Goal: Communication & Community: Answer question/provide support

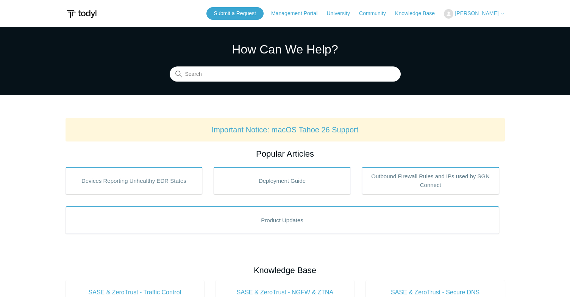
click at [479, 13] on span "[PERSON_NAME]" at bounding box center [477, 13] width 44 height 6
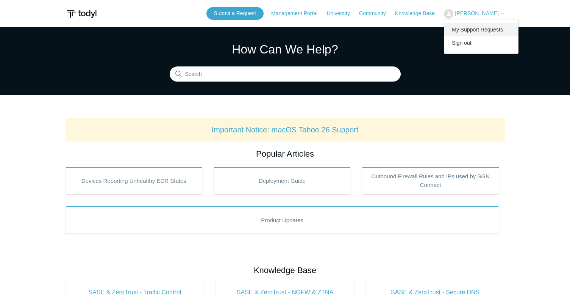
click at [478, 32] on link "My Support Requests" at bounding box center [482, 29] width 74 height 13
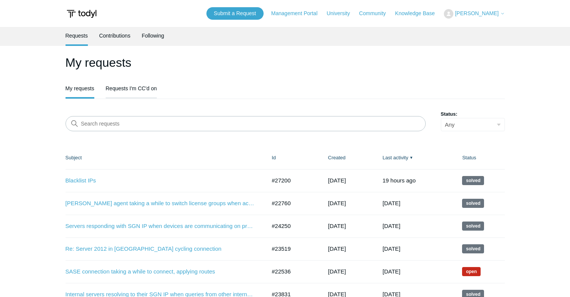
click at [131, 92] on link "Requests I'm CC'd on" at bounding box center [131, 88] width 51 height 16
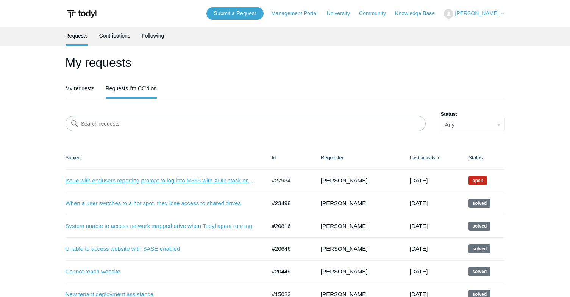
click at [128, 180] on link "Issue with endusers reporting prompt to log into M365 with XDR stack enable" at bounding box center [161, 180] width 190 height 9
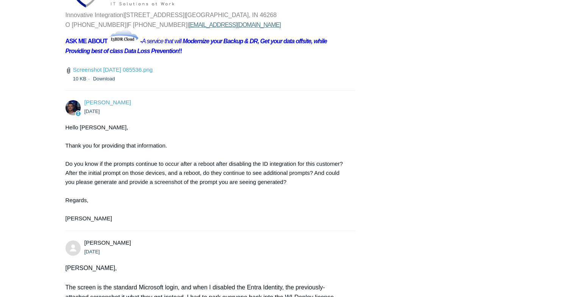
scroll to position [1045, 0]
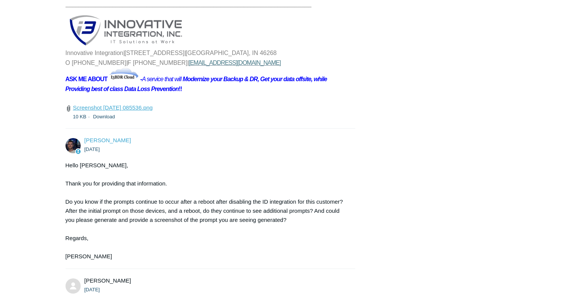
click at [130, 111] on link "Screenshot 2025-09-05 085536.png" at bounding box center [113, 107] width 80 height 6
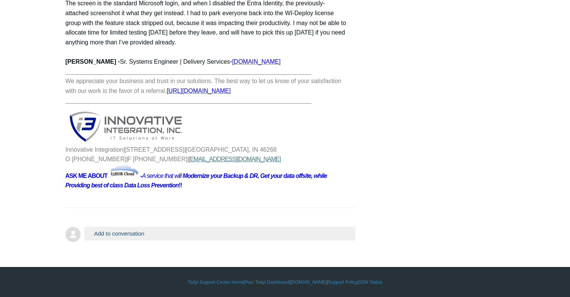
scroll to position [1387, 0]
click at [136, 231] on button "Add to conversation" at bounding box center [220, 233] width 271 height 13
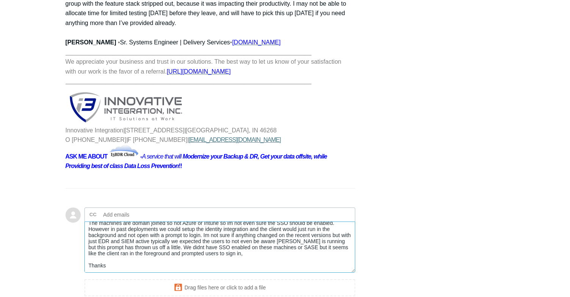
scroll to position [27, 0]
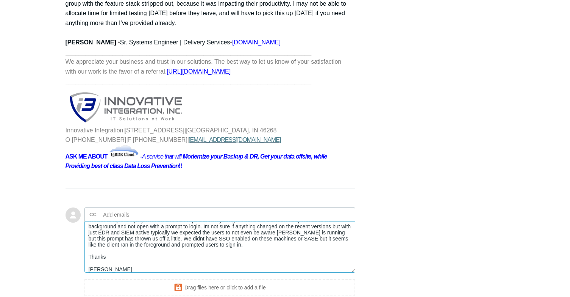
click at [254, 258] on textarea "Hi Conner, The machines are domain joined so not Azure or Intune so im not even…" at bounding box center [220, 246] width 271 height 51
click at [262, 271] on textarea "Hi Conner, The machines are domain joined so not Azure or Intune so im not even…" at bounding box center [220, 246] width 271 height 51
click at [259, 266] on textarea "Hi Conner, The machines are domain joined so not Azure or Intune so im not even…" at bounding box center [220, 246] width 271 height 51
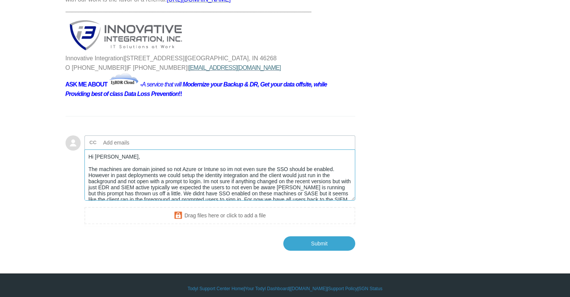
scroll to position [1484, 0]
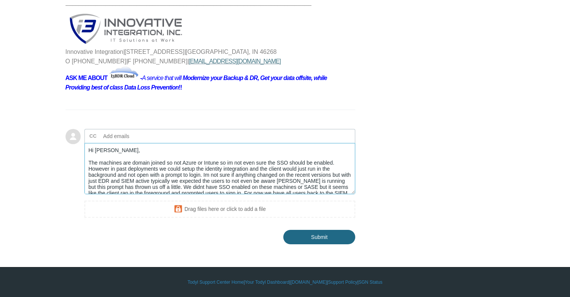
type textarea "Hi Conner, The machines are domain joined so not Azure or Intune so im not even…"
click at [310, 234] on input "Submit" at bounding box center [320, 236] width 72 height 15
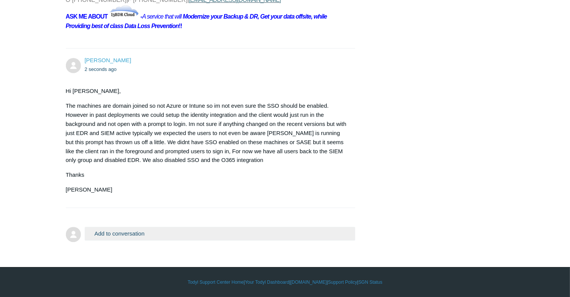
scroll to position [1544, 0]
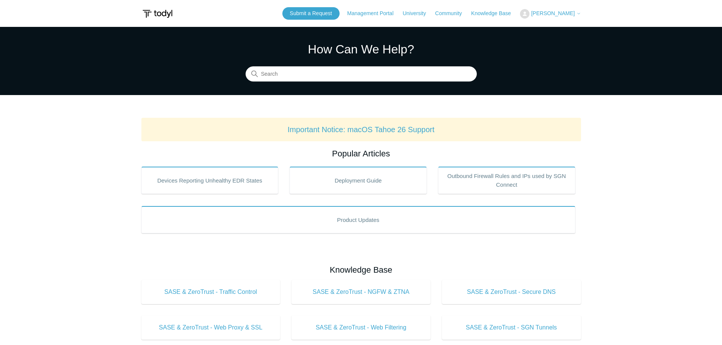
click at [566, 13] on span "[PERSON_NAME]" at bounding box center [553, 13] width 44 height 6
click at [553, 31] on link "My Support Requests" at bounding box center [557, 29] width 74 height 13
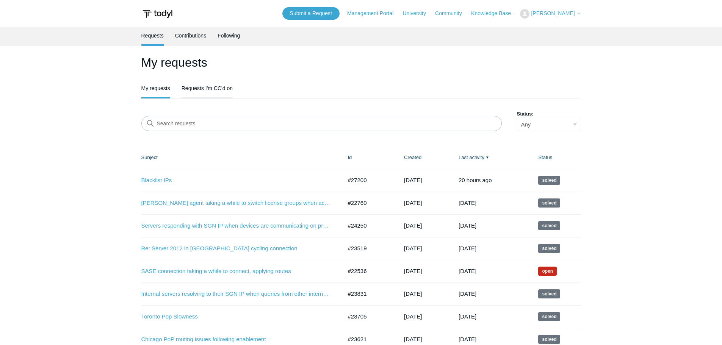
click at [215, 90] on link "Requests I'm CC'd on" at bounding box center [207, 88] width 51 height 16
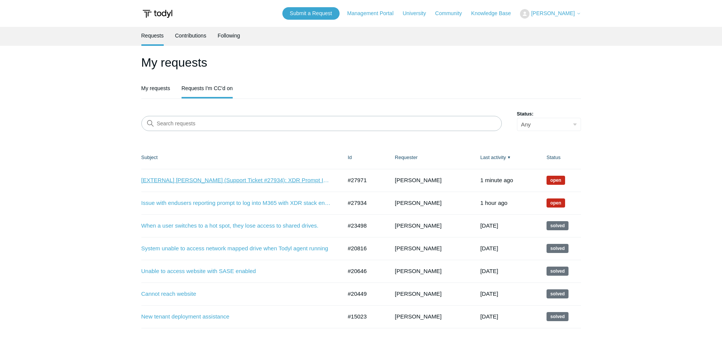
click at [240, 180] on link "[EXTERNAL] [PERSON_NAME] (Support Ticket #27934): XDR Prompt Issues" at bounding box center [236, 180] width 190 height 9
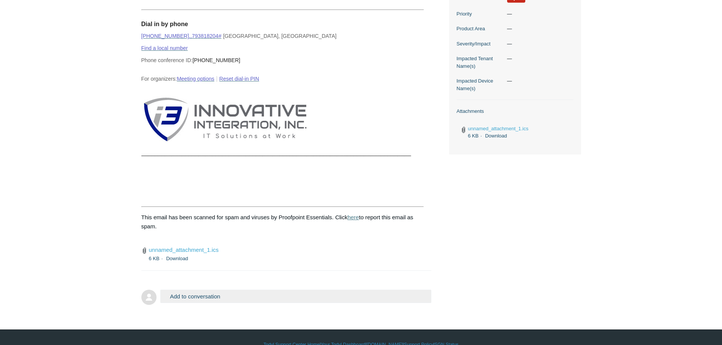
scroll to position [273, 0]
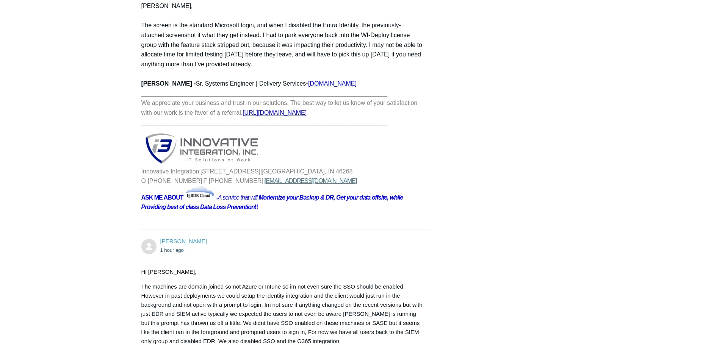
scroll to position [1270, 0]
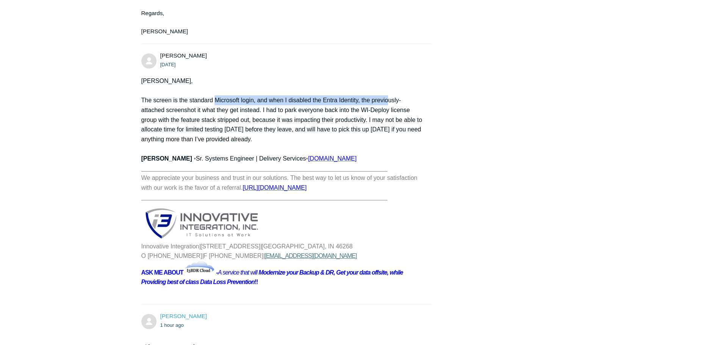
drag, startPoint x: 216, startPoint y: 120, endPoint x: 389, endPoint y: 118, distance: 172.5
click at [389, 118] on p "The screen is the standard Microsoft login, and when I disabled the Entra Ident…" at bounding box center [282, 120] width 283 height 49
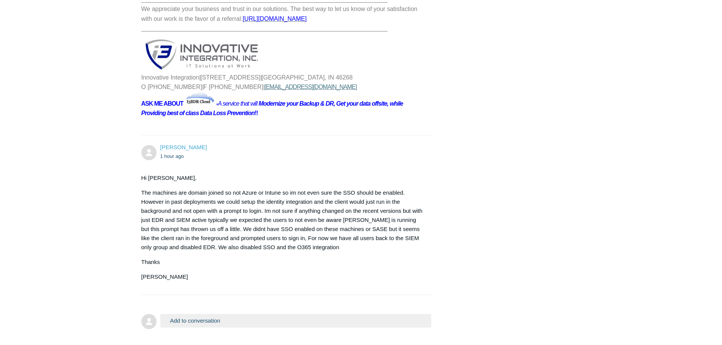
scroll to position [1460, 0]
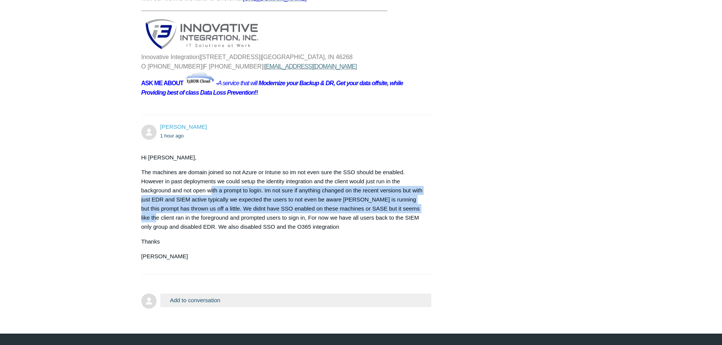
drag, startPoint x: 210, startPoint y: 210, endPoint x: 426, endPoint y: 228, distance: 217.2
click at [426, 228] on div "Matt McLoughlin 1 hour ago Hi Conner, Thanks Matt McLoughlin" at bounding box center [286, 195] width 290 height 144
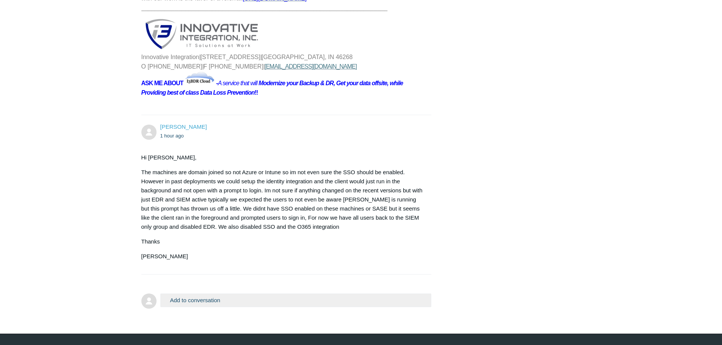
drag, startPoint x: 417, startPoint y: 237, endPoint x: 295, endPoint y: 234, distance: 122.5
click at [291, 232] on p "The machines are domain joined so not Azure or Intune so im not even sure the S…" at bounding box center [282, 200] width 283 height 64
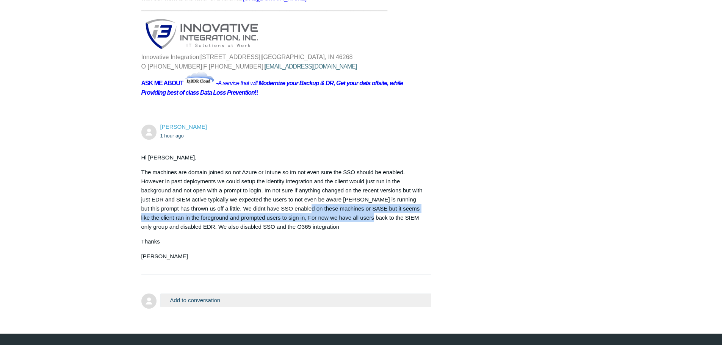
drag, startPoint x: 292, startPoint y: 227, endPoint x: 360, endPoint y: 237, distance: 68.5
click at [360, 232] on p "The machines are domain joined so not Azure or Intune so im not even sure the S…" at bounding box center [282, 200] width 283 height 64
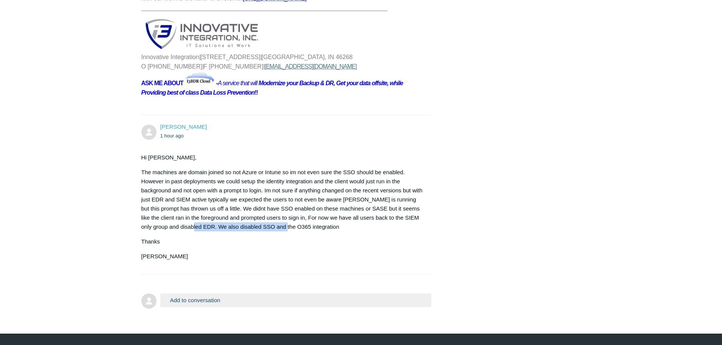
drag, startPoint x: 178, startPoint y: 246, endPoint x: 271, endPoint y: 247, distance: 92.5
click at [271, 232] on p "The machines are domain joined so not Azure or Intune so im not even sure the S…" at bounding box center [282, 200] width 283 height 64
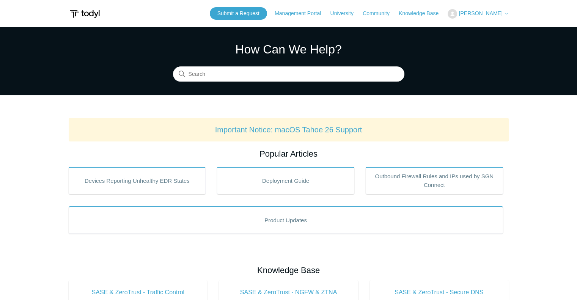
click at [482, 11] on span "[PERSON_NAME]" at bounding box center [480, 13] width 44 height 6
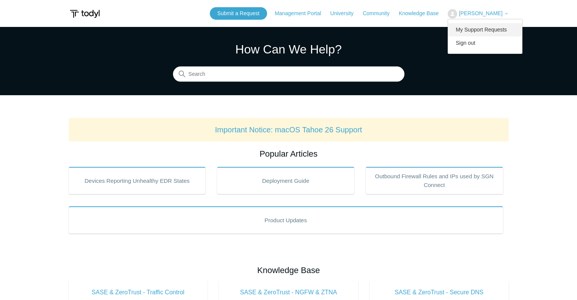
click at [480, 24] on link "My Support Requests" at bounding box center [485, 29] width 74 height 13
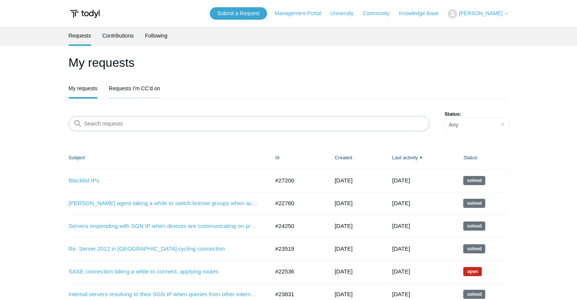
click at [154, 85] on link "Requests I'm CC'd on" at bounding box center [134, 88] width 51 height 16
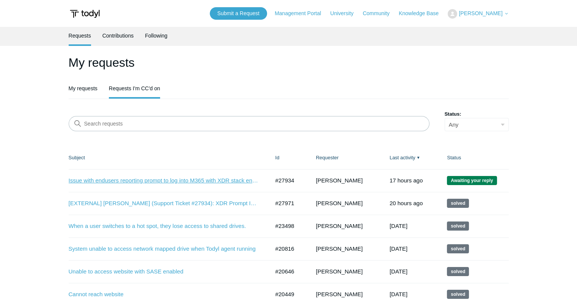
click at [136, 180] on link "Issue with endusers reporting prompt to log into M365 with XDR stack enable" at bounding box center [164, 180] width 190 height 9
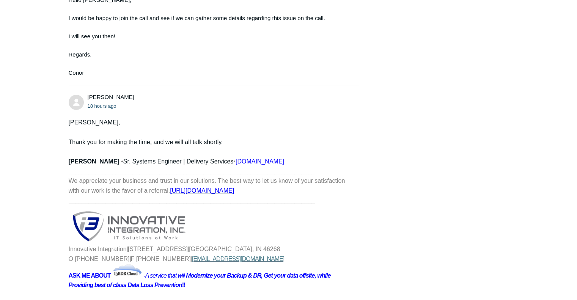
scroll to position [2526, 0]
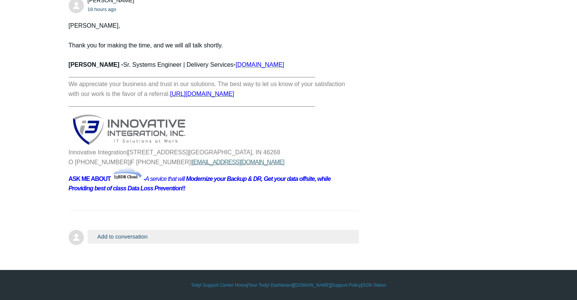
click at [136, 238] on button "Add to conversation" at bounding box center [223, 236] width 271 height 13
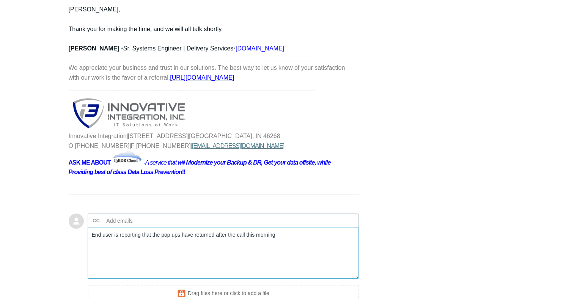
paste textarea "Pop ups are back I had them restart but that did not resolve the issue"
click at [213, 274] on textarea "End user is reporting that the pop ups have returned after the call this mornin…" at bounding box center [223, 252] width 271 height 51
click at [209, 277] on textarea "End user is reporting that the pop ups have returned after the call this mornin…" at bounding box center [223, 252] width 271 height 51
click at [210, 275] on textarea "End user is reporting that the pop ups have returned after the call this mornin…" at bounding box center [223, 252] width 271 height 51
paste textarea "This is disrupting work performance now"
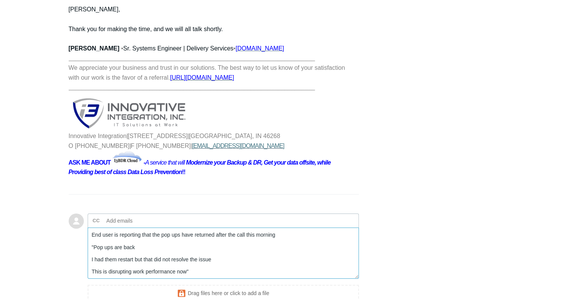
scroll to position [6, 0]
click at [260, 279] on textarea "End user is reporting that the pop ups have returned after the call this mornin…" at bounding box center [223, 252] width 271 height 51
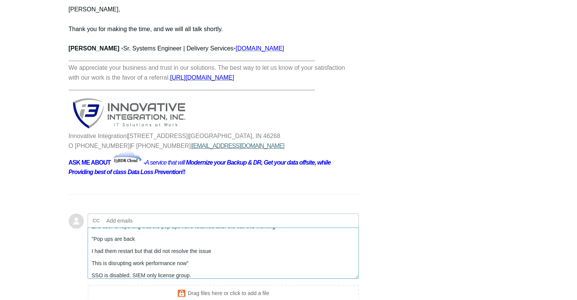
type textarea "End user is reporting that the pop ups have returned after the call this mornin…"
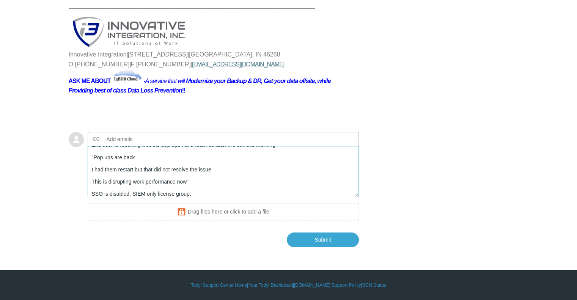
scroll to position [2624, 0]
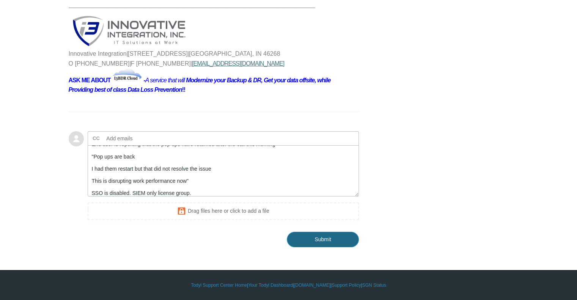
click at [315, 241] on input "Submit" at bounding box center [323, 239] width 72 height 15
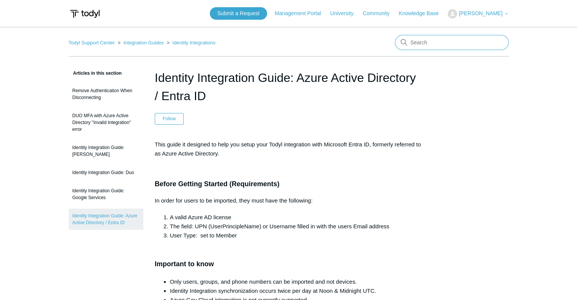
click at [423, 40] on input "Search" at bounding box center [452, 42] width 114 height 15
type input "A"
type input "Remote Desktop"
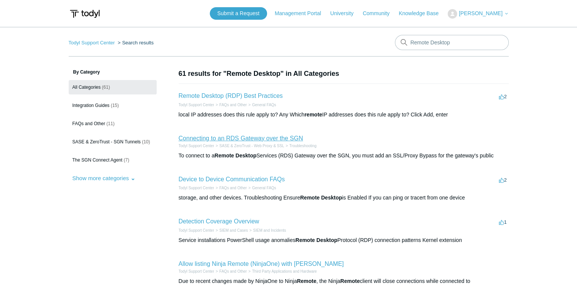
click at [240, 137] on link "Connecting to an RDS Gateway over the SGN" at bounding box center [241, 138] width 124 height 6
click at [260, 98] on link "Remote Desktop (RDP) Best Practices" at bounding box center [231, 95] width 104 height 6
click at [220, 138] on link "Connecting to an RDS Gateway over the SGN" at bounding box center [241, 138] width 124 height 6
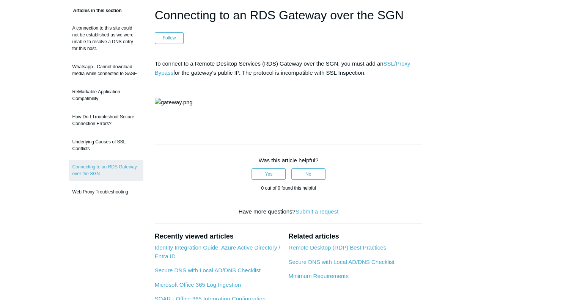
scroll to position [47, 0]
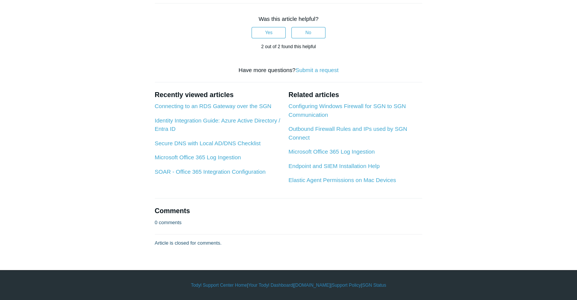
scroll to position [1174, 0]
